Goal: Task Accomplishment & Management: Complete application form

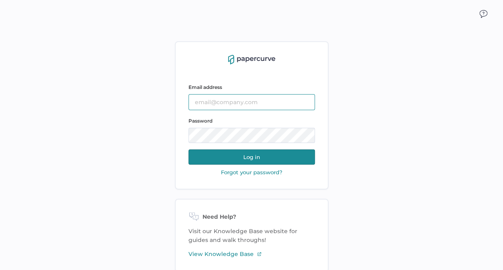
type input "[EMAIL_ADDRESS][DOMAIN_NAME]"
click at [268, 155] on button "Log in" at bounding box center [252, 156] width 127 height 15
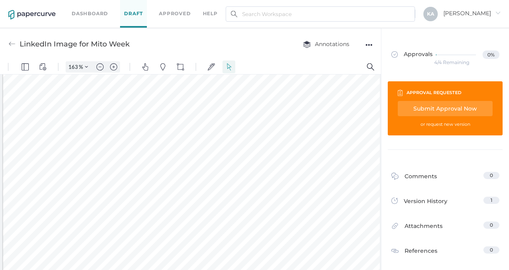
scroll to position [202, 0]
click at [99, 68] on img "Zoom out" at bounding box center [100, 66] width 7 height 7
type input "113"
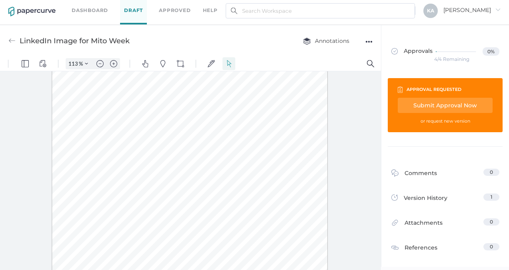
scroll to position [0, 0]
click at [445, 107] on div "Submit Approval Now" at bounding box center [445, 105] width 95 height 15
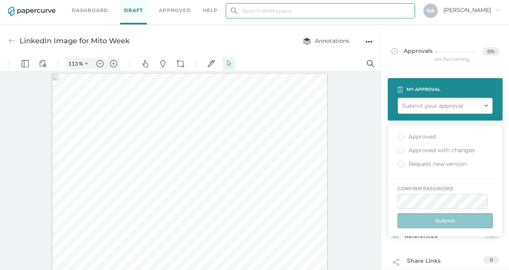
type input "kashton@saolrx.com"
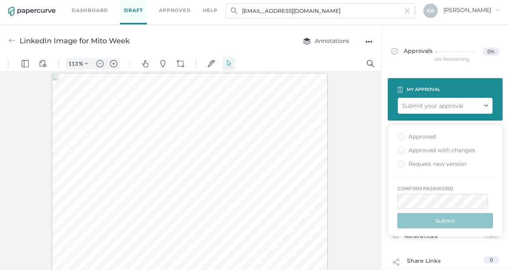
click at [402, 137] on div "Approved" at bounding box center [417, 137] width 38 height 8
click at [400, 134] on input "Approved" at bounding box center [400, 134] width 0 height 0
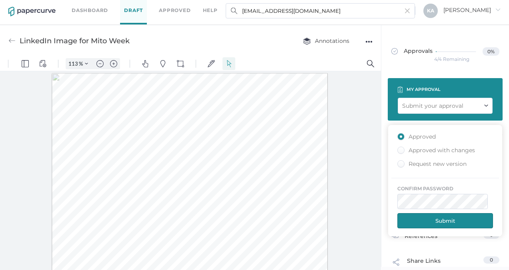
click at [439, 216] on button "Submit" at bounding box center [446, 220] width 96 height 15
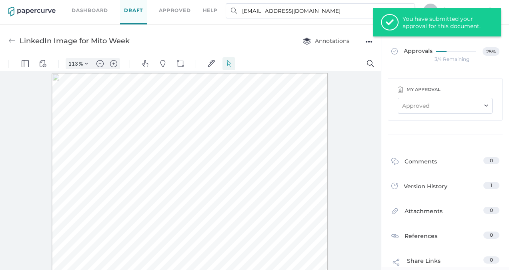
click at [132, 10] on link "Draft" at bounding box center [133, 11] width 27 height 28
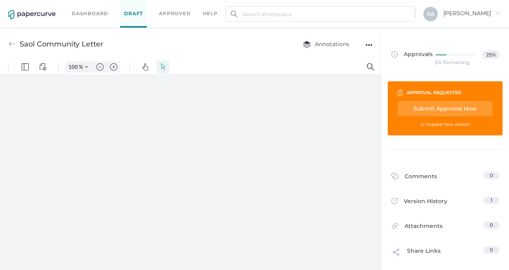
type input "113"
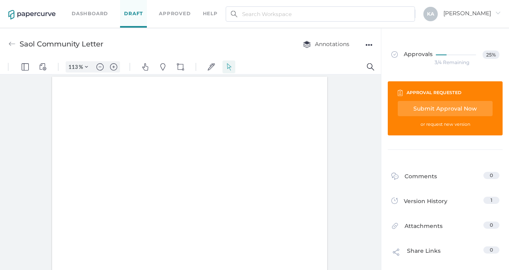
scroll to position [1, 0]
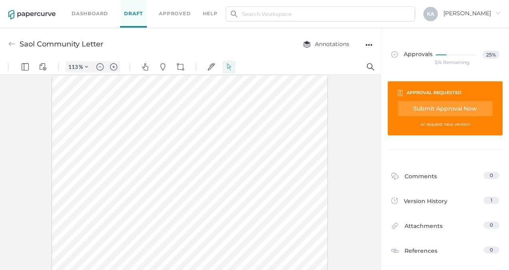
click at [358, 124] on div at bounding box center [190, 173] width 381 height 199
click at [428, 109] on div "Submit Approval Now" at bounding box center [445, 108] width 95 height 15
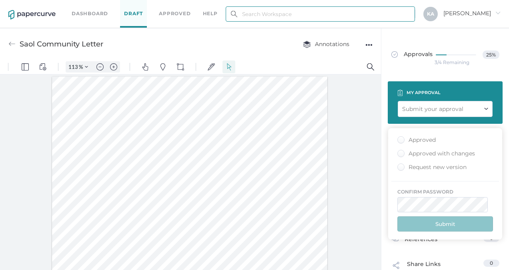
type input "[EMAIL_ADDRESS][DOMAIN_NAME]"
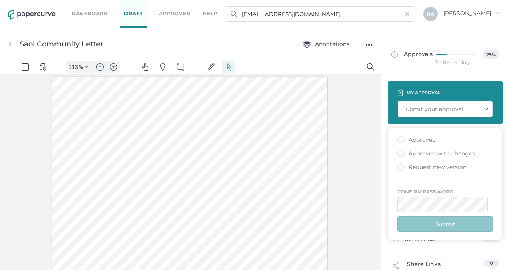
click at [400, 139] on div "Approved" at bounding box center [417, 140] width 38 height 8
click at [400, 137] on input "Approved" at bounding box center [400, 137] width 0 height 0
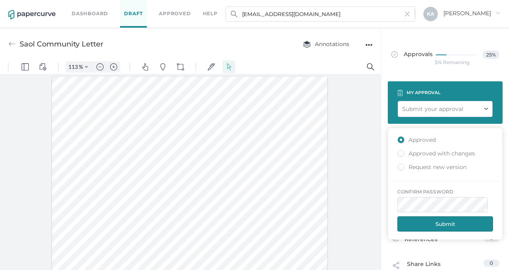
click at [444, 220] on button "Submit" at bounding box center [446, 223] width 96 height 15
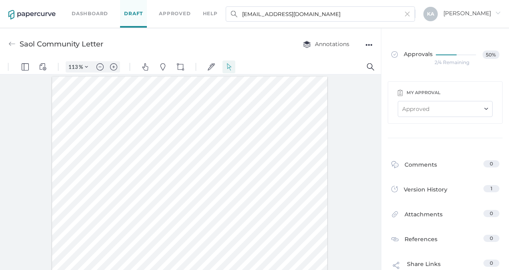
click at [135, 13] on link "Draft" at bounding box center [133, 14] width 27 height 28
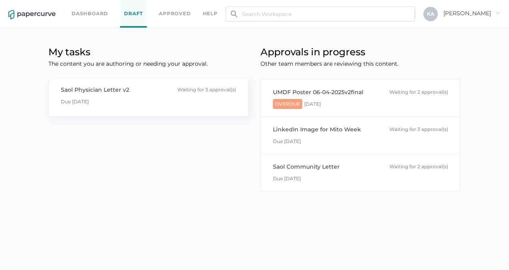
click at [107, 89] on div "Saol Physician Letter v2" at bounding box center [95, 89] width 68 height 9
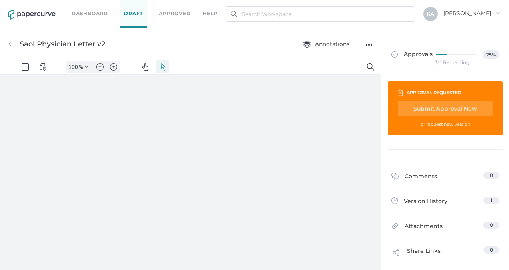
type input "113"
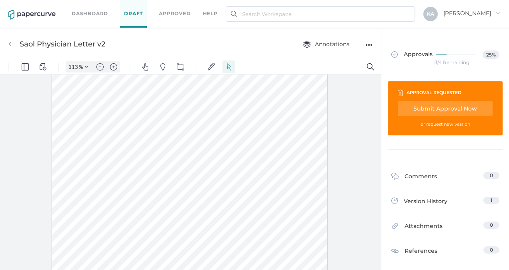
scroll to position [80, 0]
click at [451, 105] on div "Submit Approval Now" at bounding box center [445, 108] width 95 height 15
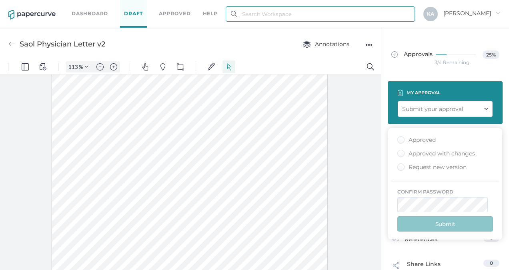
type input "kashton@saolrx.com"
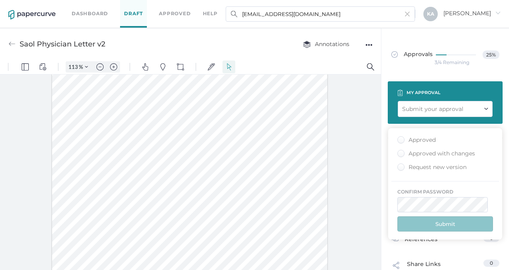
click at [403, 139] on div "Approved" at bounding box center [417, 140] width 38 height 8
click at [400, 137] on input "Approved" at bounding box center [400, 137] width 0 height 0
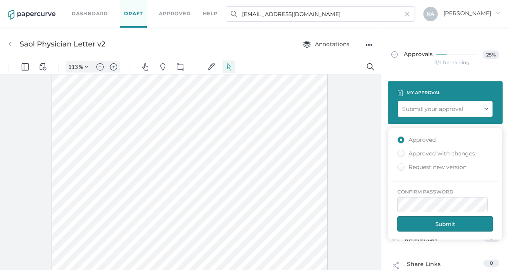
click at [443, 222] on button "Submit" at bounding box center [446, 223] width 96 height 15
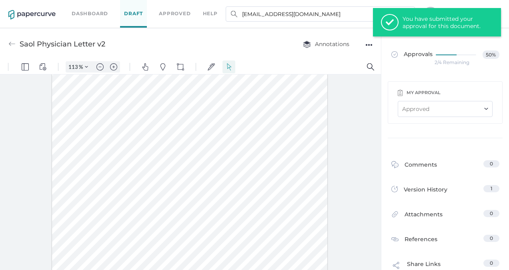
click at [135, 16] on link "Draft" at bounding box center [133, 14] width 27 height 28
